Goal: Information Seeking & Learning: Learn about a topic

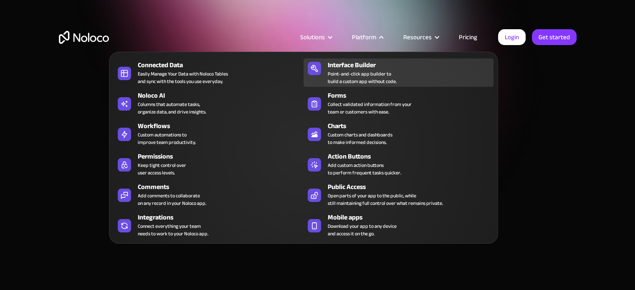
click at [335, 72] on div "Point-and-click app builder to build a custom app without code." at bounding box center [362, 77] width 69 height 15
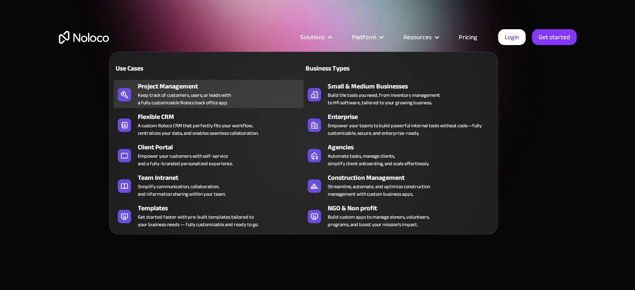
click at [213, 98] on div "Keep track of customers, users, or leads with a fully customizable Noloco back …" at bounding box center [184, 98] width 93 height 15
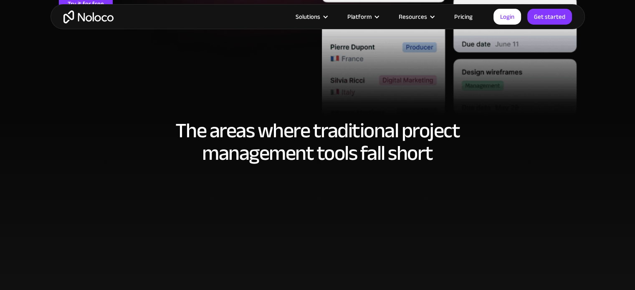
scroll to position [289, 0]
